Goal: Task Accomplishment & Management: Complete application form

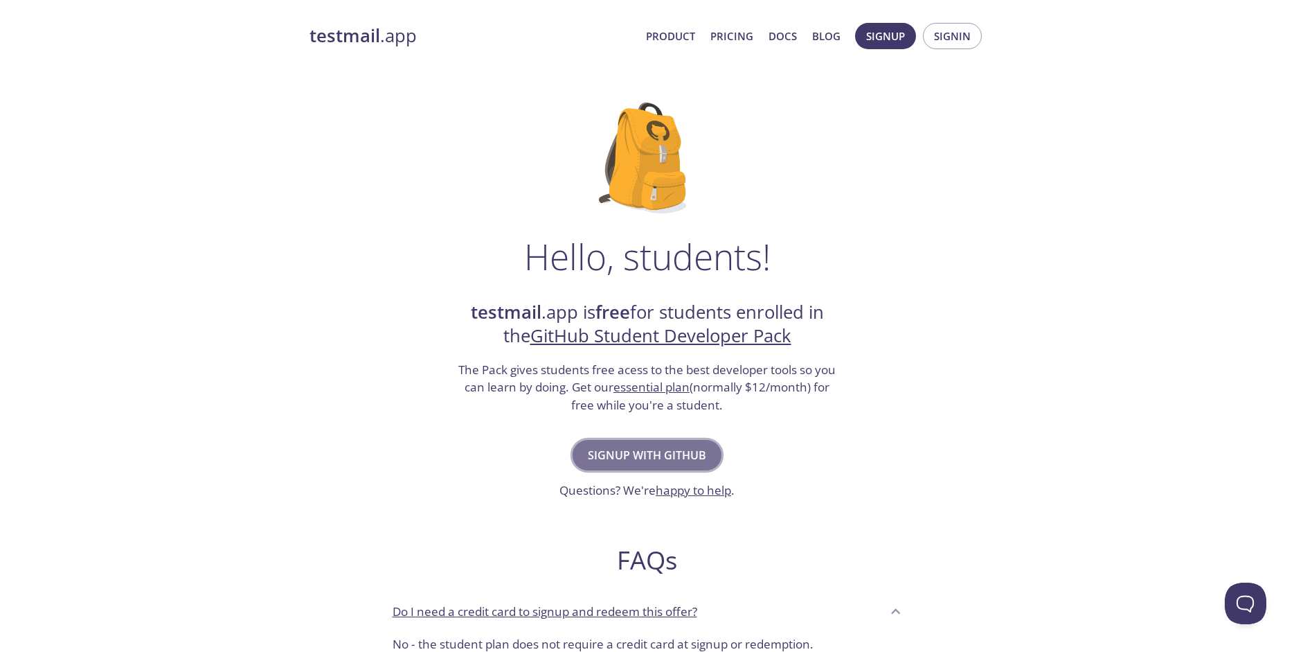
click at [688, 466] on button "Signup with GitHub" at bounding box center [647, 455] width 149 height 30
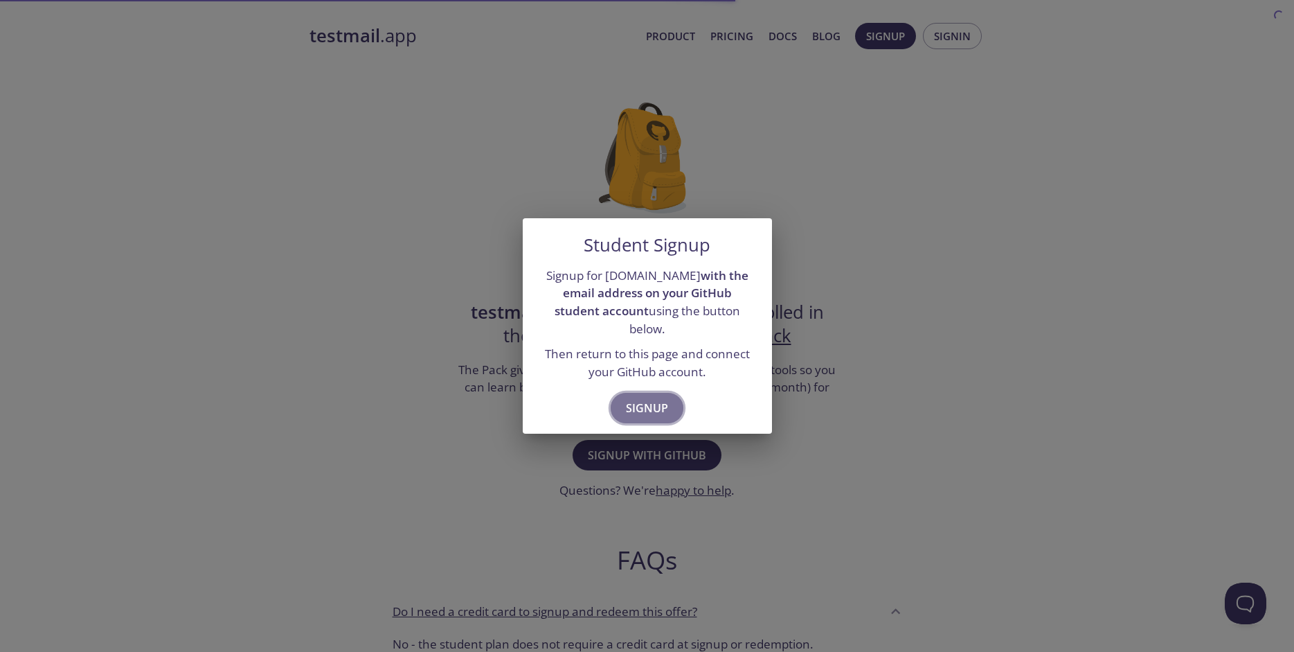
click at [645, 401] on span "Signup" at bounding box center [647, 407] width 42 height 19
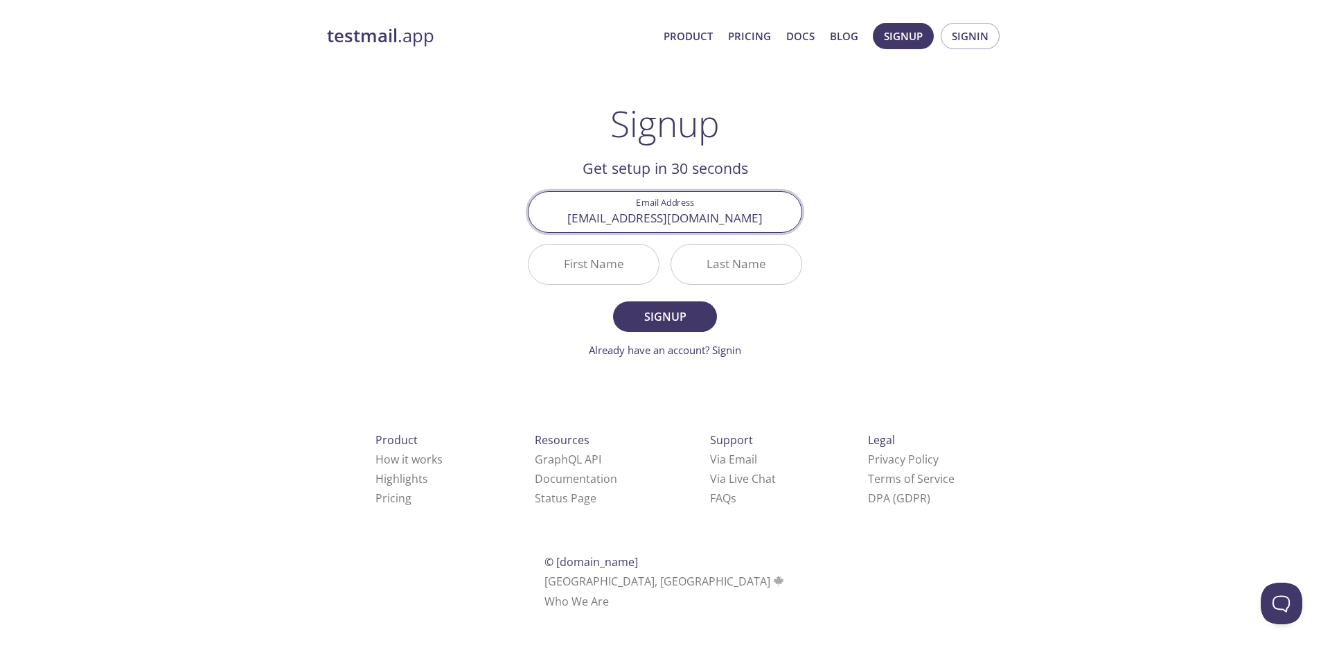
type input "[EMAIL_ADDRESS][DOMAIN_NAME]"
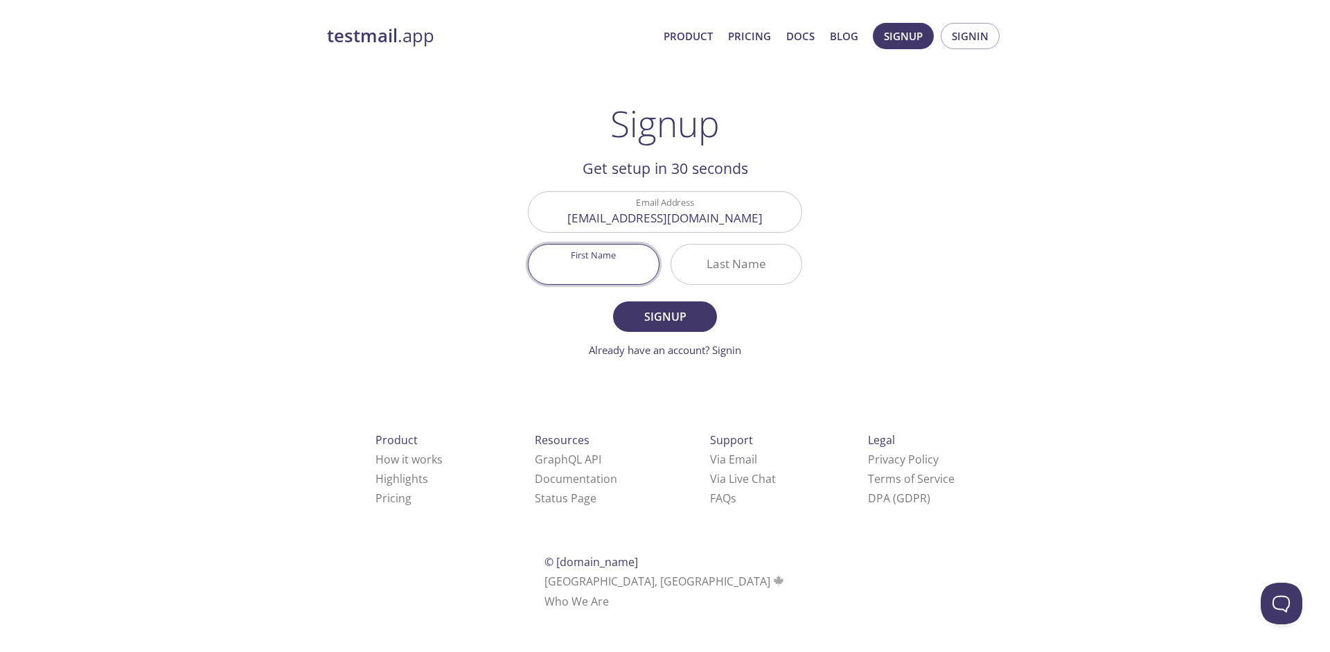
click at [615, 253] on input "First Name" at bounding box center [593, 263] width 130 height 39
type input "Said"
type input "[PERSON_NAME]"
click at [642, 305] on button "Signup" at bounding box center [665, 316] width 104 height 30
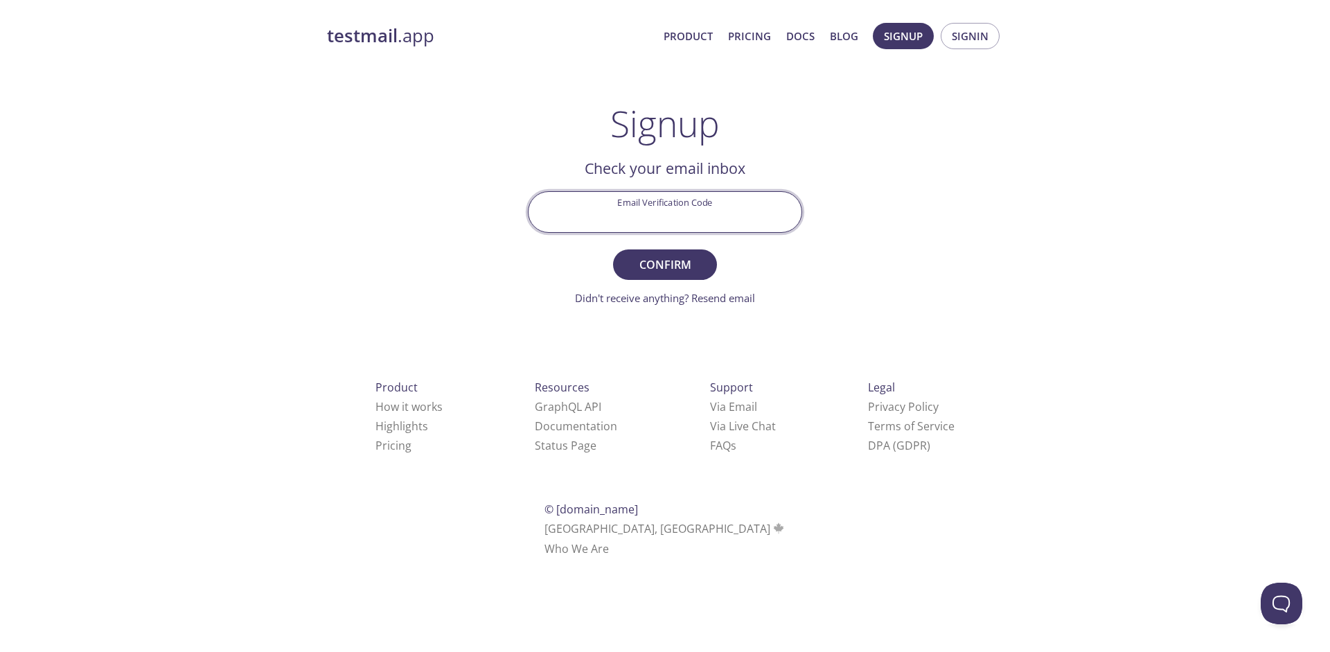
click at [657, 215] on input "Email Verification Code" at bounding box center [664, 211] width 273 height 39
type input "HFZ1DRW"
click at [655, 266] on span "Confirm" at bounding box center [664, 264] width 73 height 19
